Goal: Register for event/course

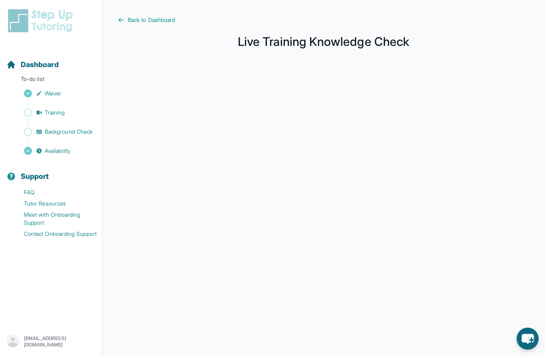
click at [161, 14] on main "Back to Dashboard Live Training Knowledge Check" at bounding box center [323, 212] width 442 height 424
click at [160, 19] on span "Back to Dashboard" at bounding box center [151, 20] width 47 height 8
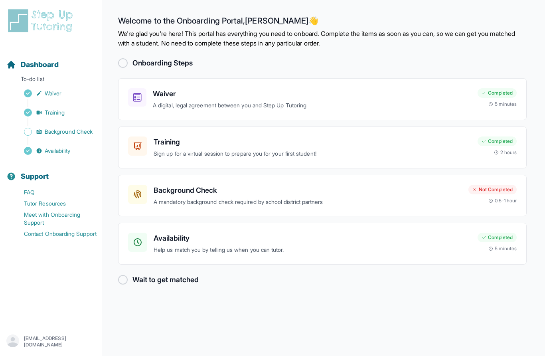
click at [444, 159] on div "Training Sign up for a virtual session to prepare you for your first student! C…" at bounding box center [322, 147] width 408 height 42
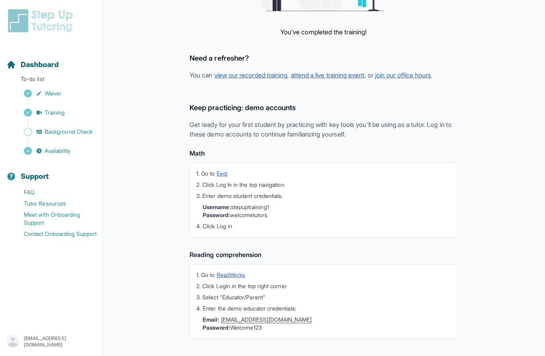
scroll to position [134, 0]
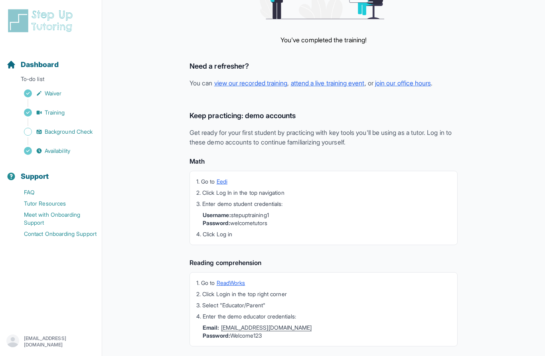
scroll to position [114, 0]
